Goal: Navigation & Orientation: Find specific page/section

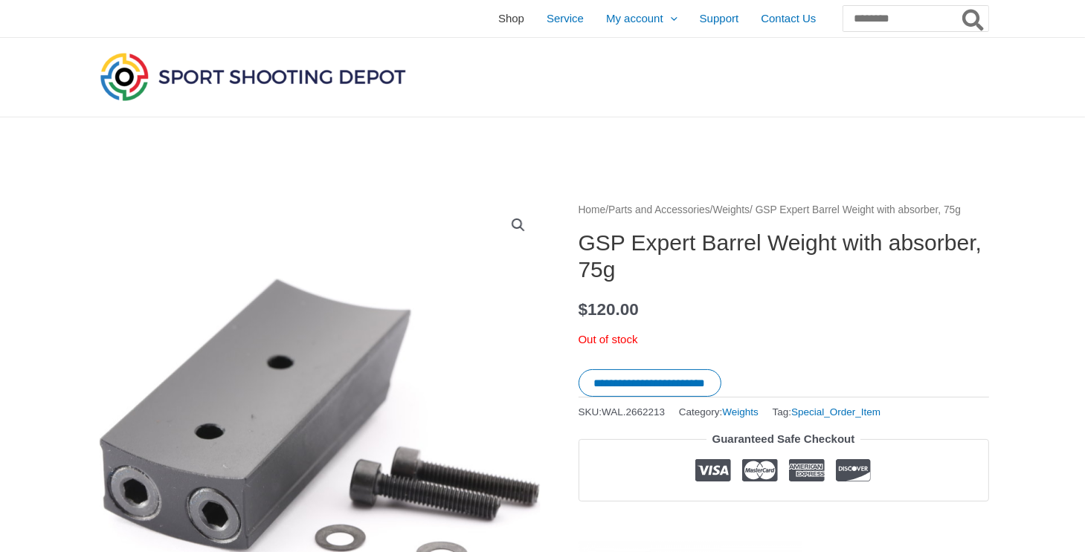
click at [498, 17] on span "Shop" at bounding box center [511, 18] width 26 height 37
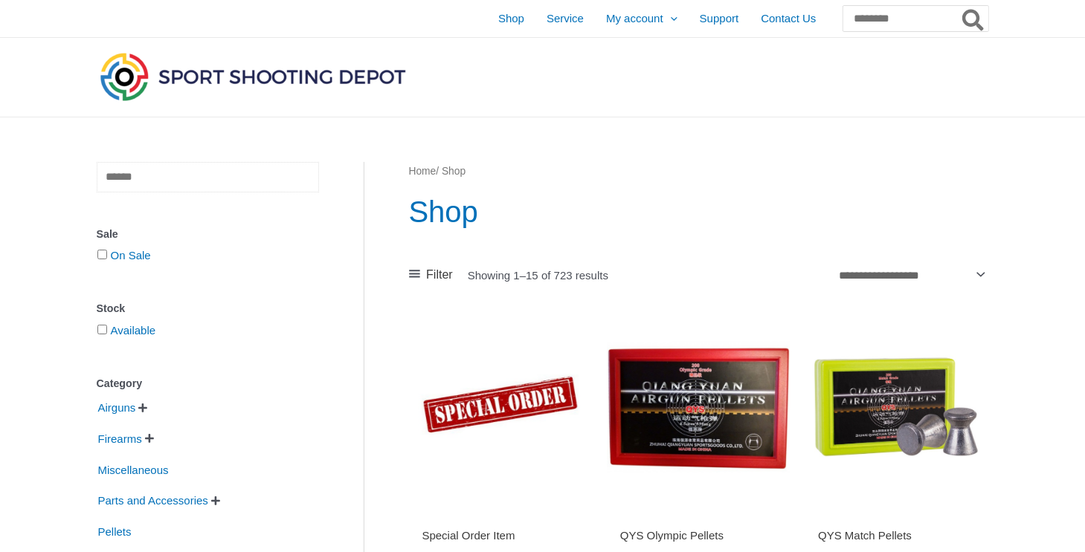
click at [191, 181] on input "text" at bounding box center [208, 177] width 222 height 30
type input "****"
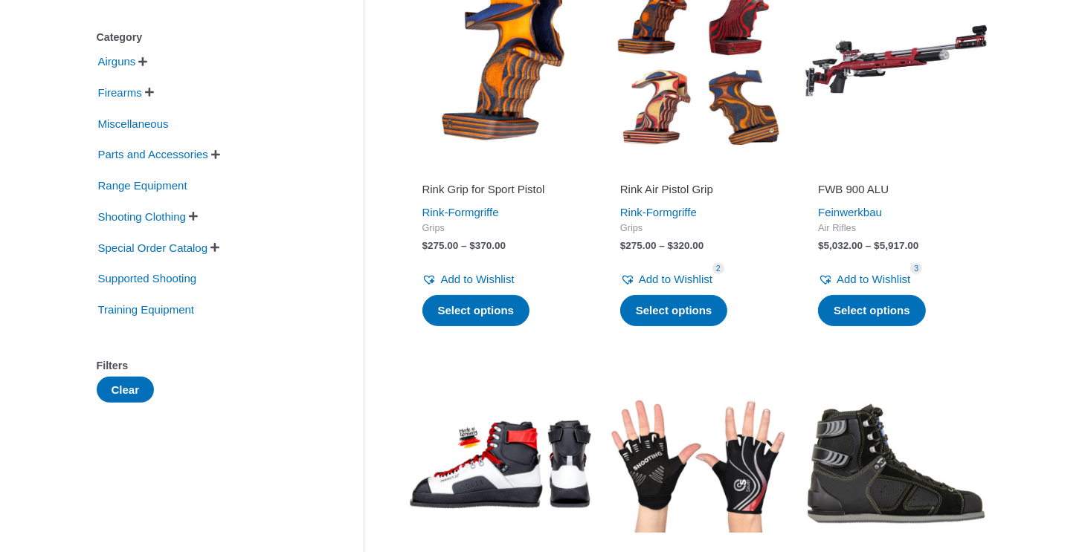
scroll to position [173, 0]
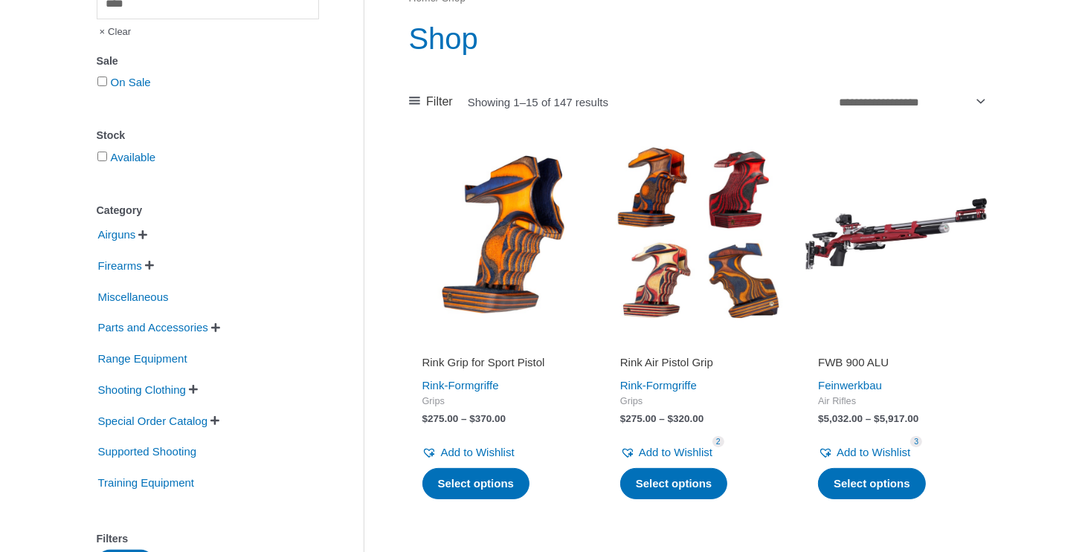
click at [491, 270] on img at bounding box center [500, 233] width 183 height 183
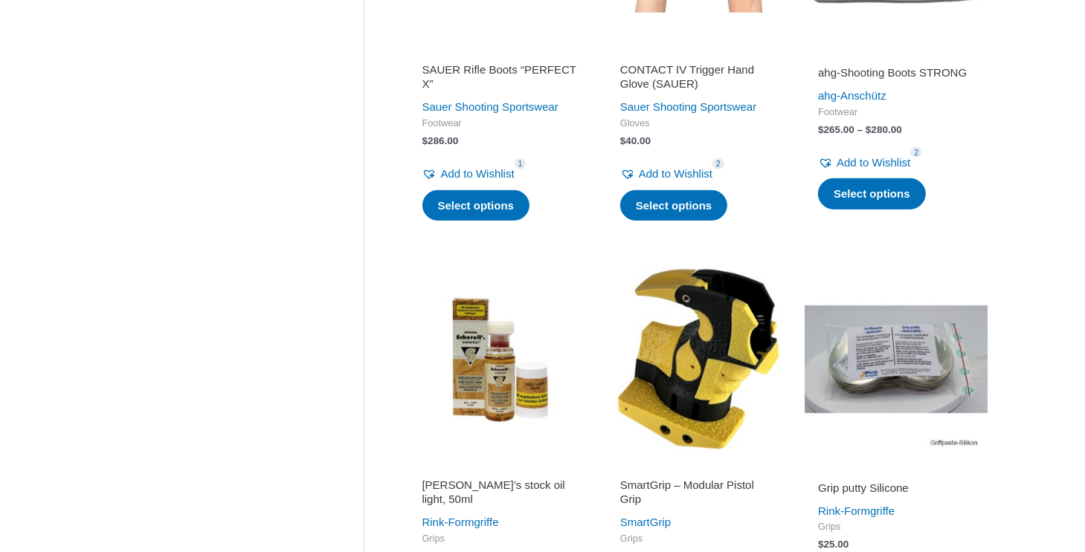
scroll to position [1041, 0]
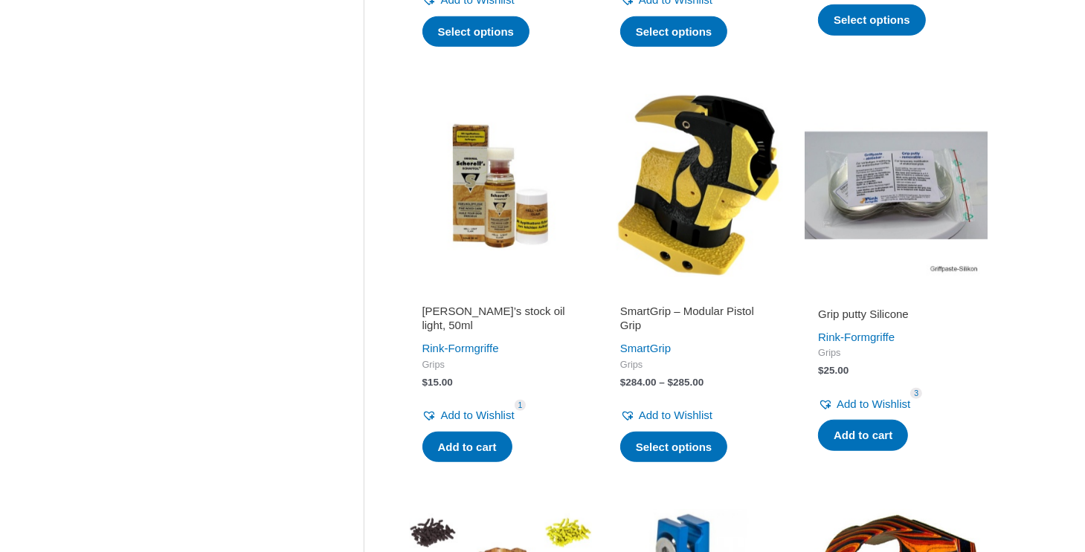
click at [723, 245] on img at bounding box center [698, 185] width 183 height 183
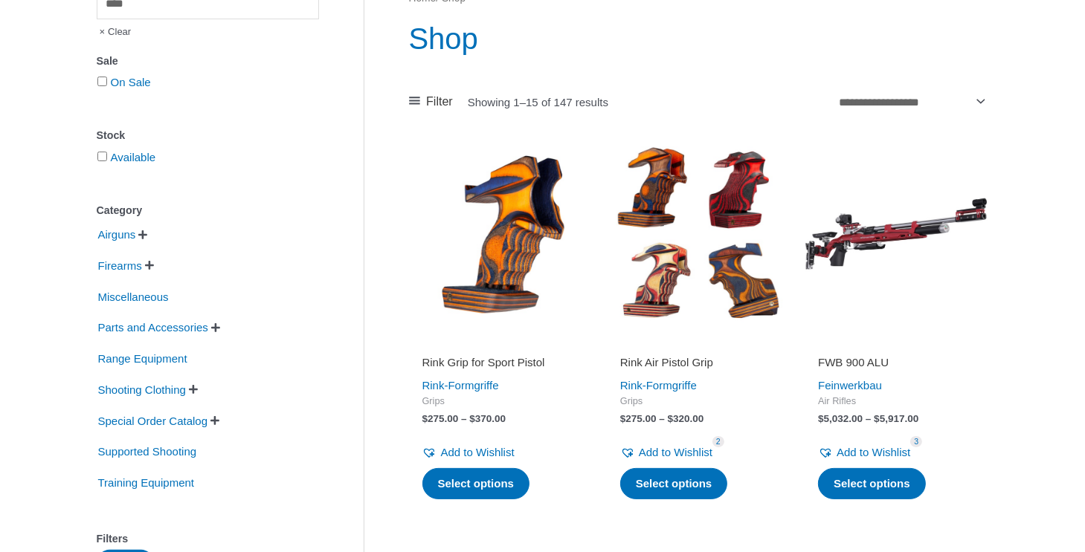
scroll to position [0, 0]
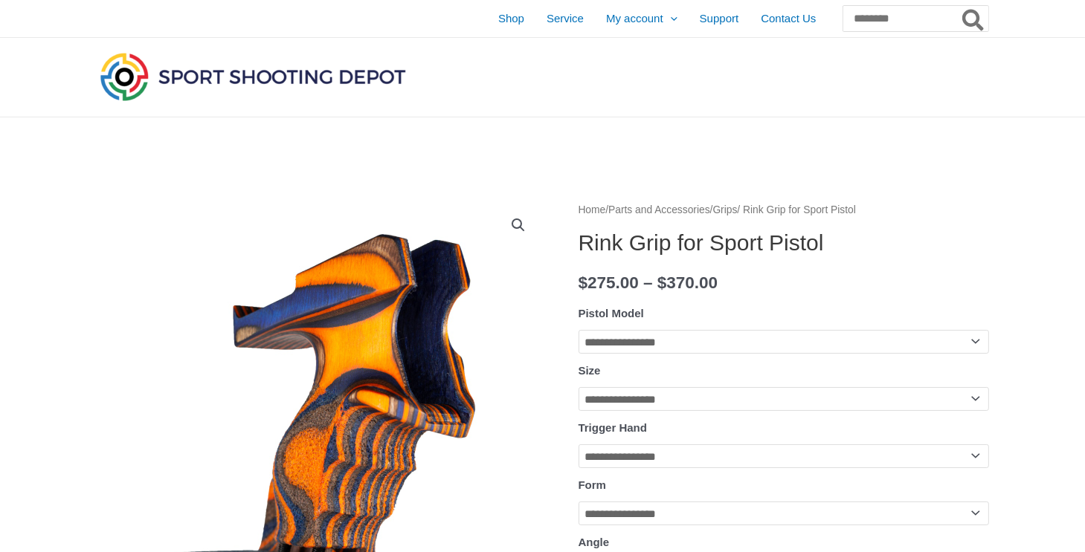
click at [761, 22] on span "Contact Us" at bounding box center [788, 18] width 55 height 37
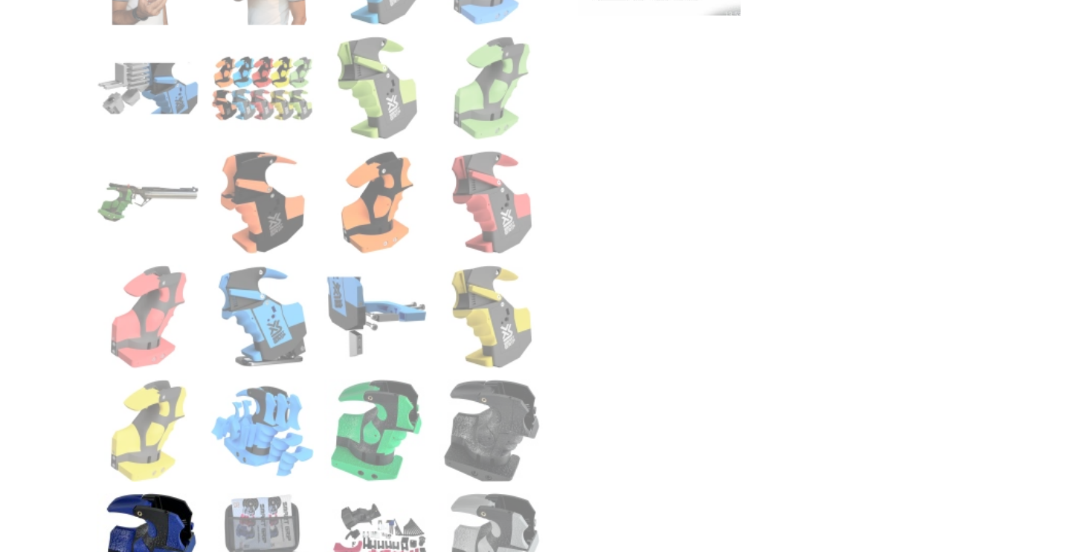
scroll to position [346, 0]
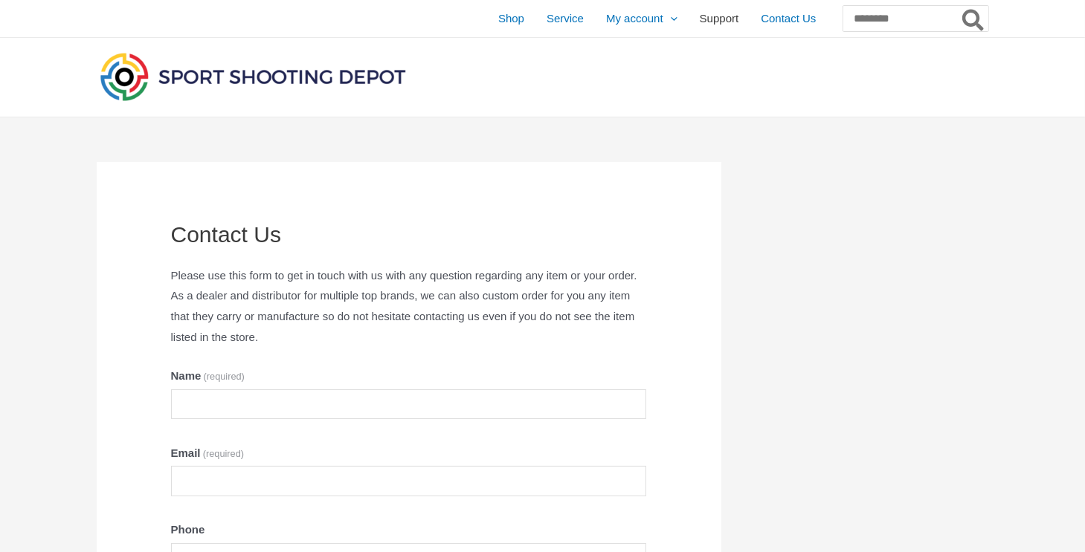
drag, startPoint x: 676, startPoint y: 20, endPoint x: 678, endPoint y: 28, distance: 7.8
click at [700, 20] on span "Support" at bounding box center [719, 18] width 39 height 37
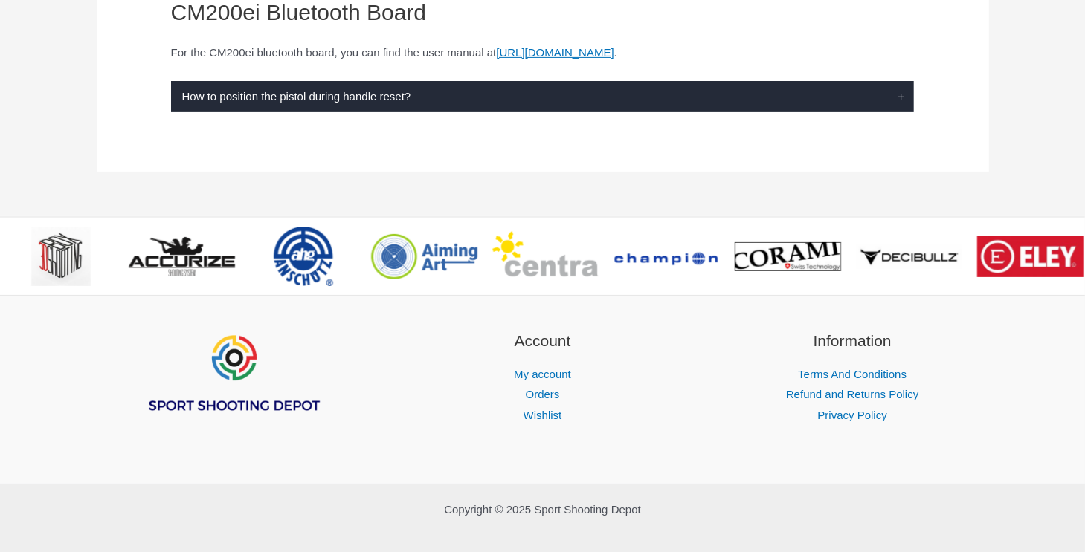
scroll to position [552, 0]
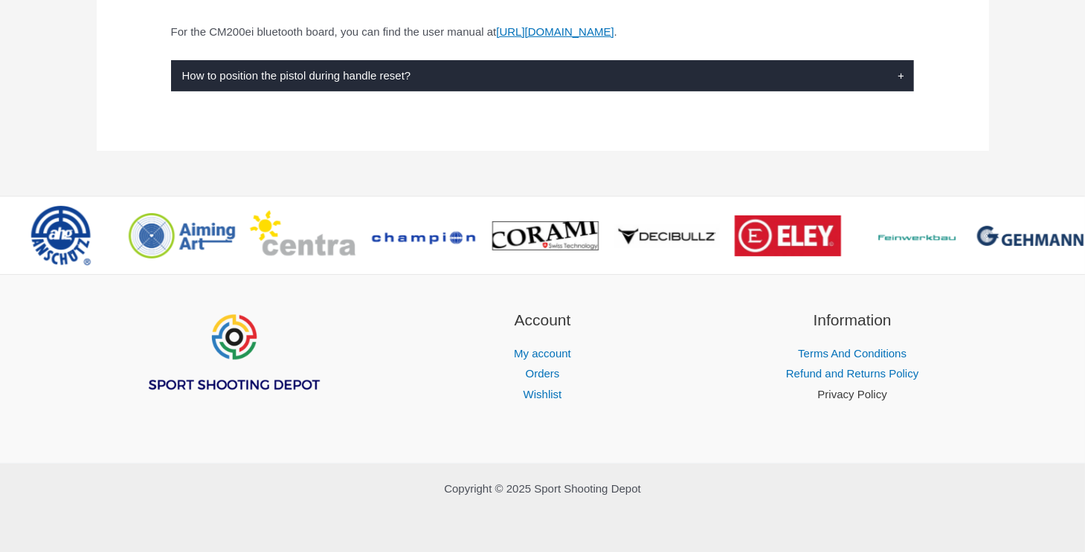
click at [847, 394] on link "Privacy Policy" at bounding box center [851, 394] width 69 height 13
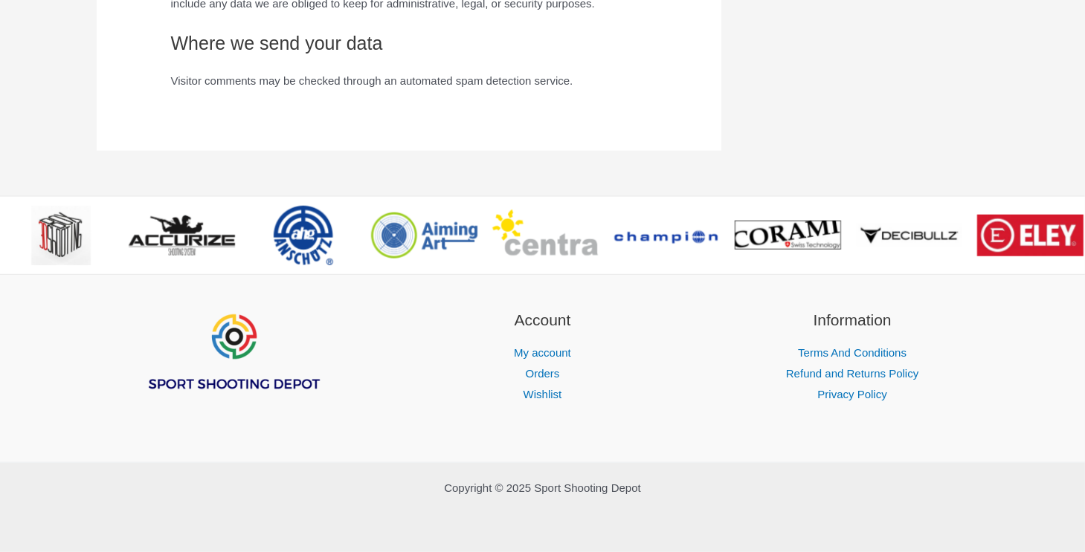
scroll to position [1747, 0]
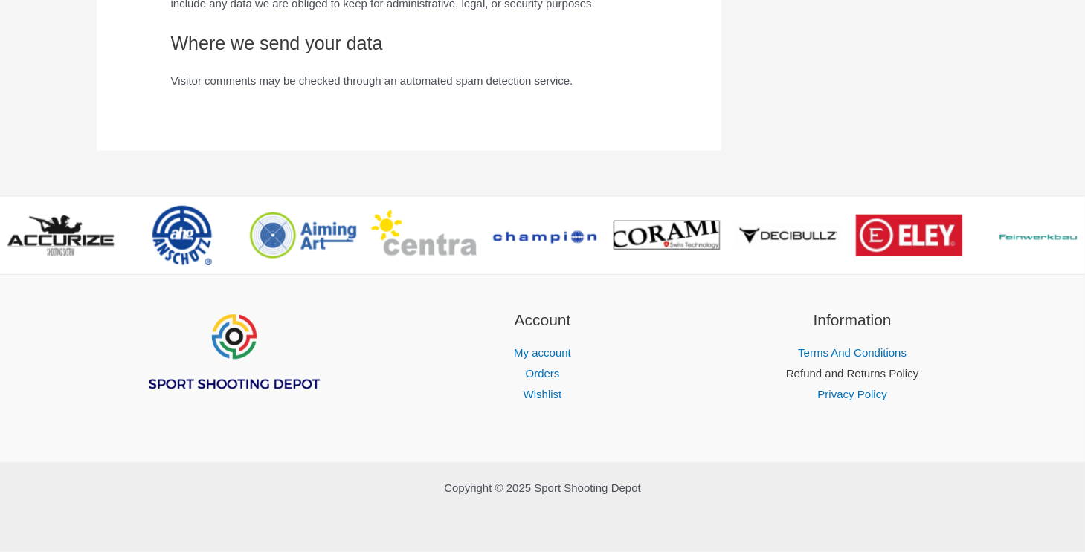
click at [865, 374] on link "Refund and Returns Policy" at bounding box center [852, 373] width 132 height 13
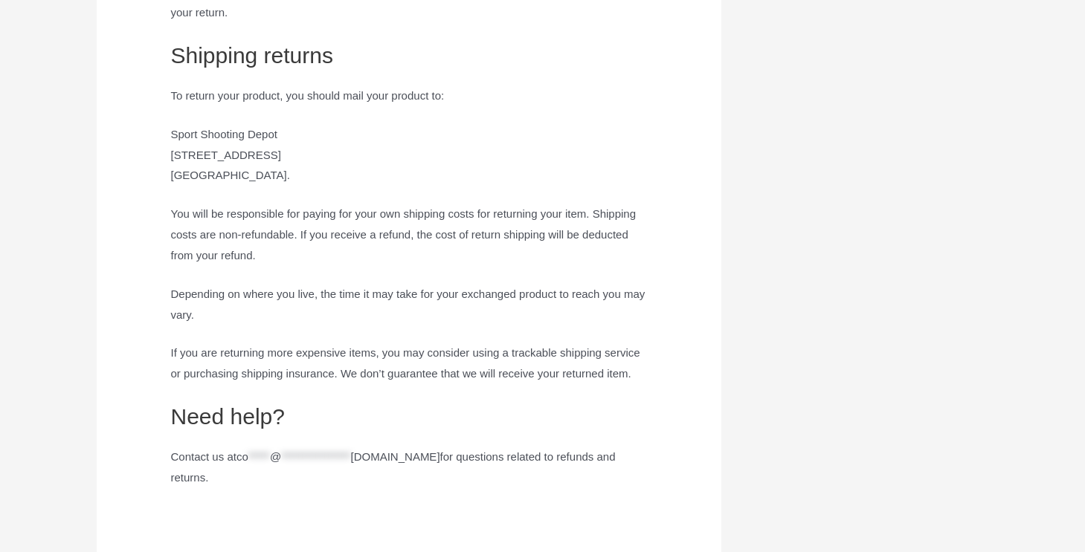
scroll to position [1561, 0]
